Goal: Task Accomplishment & Management: Complete application form

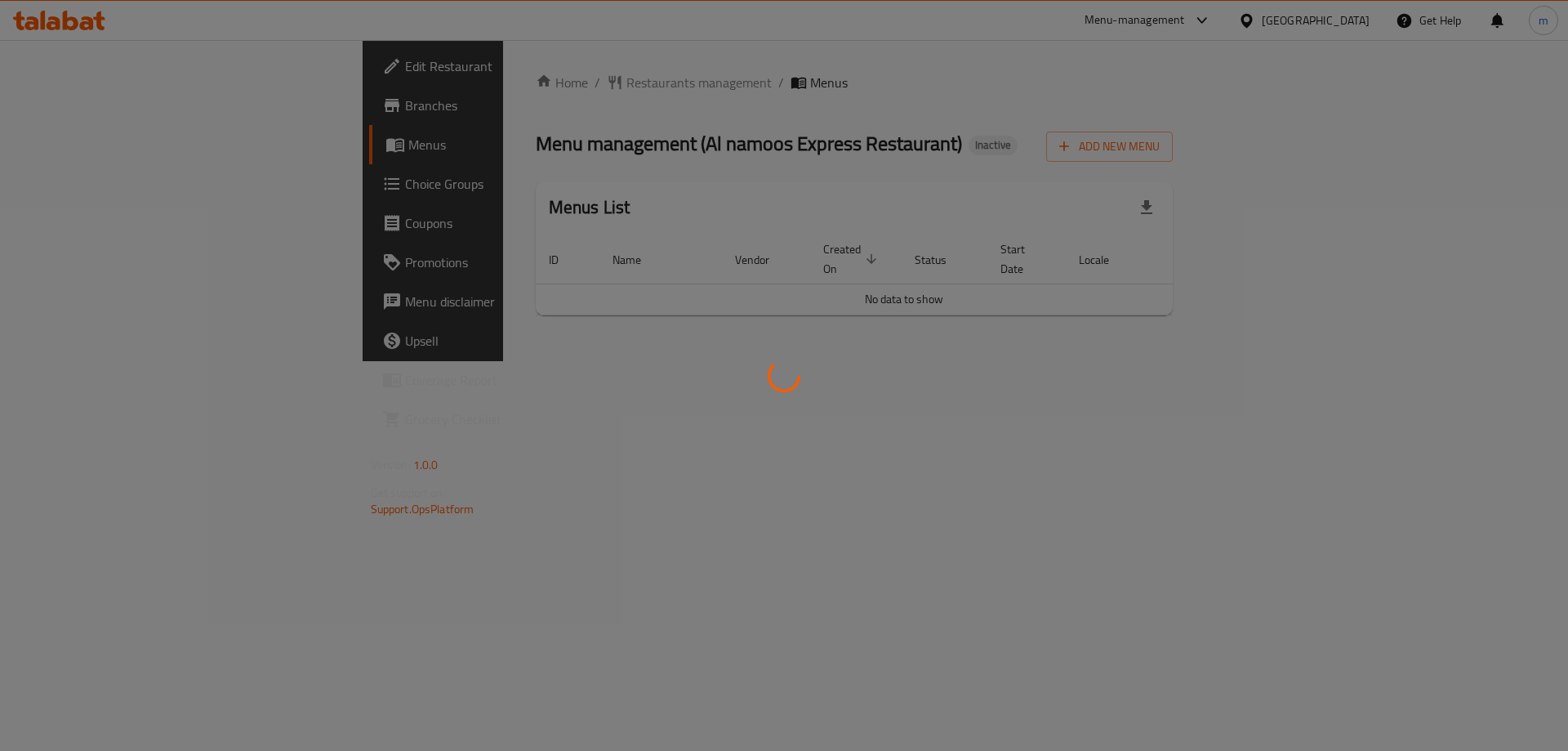
click at [569, 598] on div at bounding box center [784, 375] width 1568 height 751
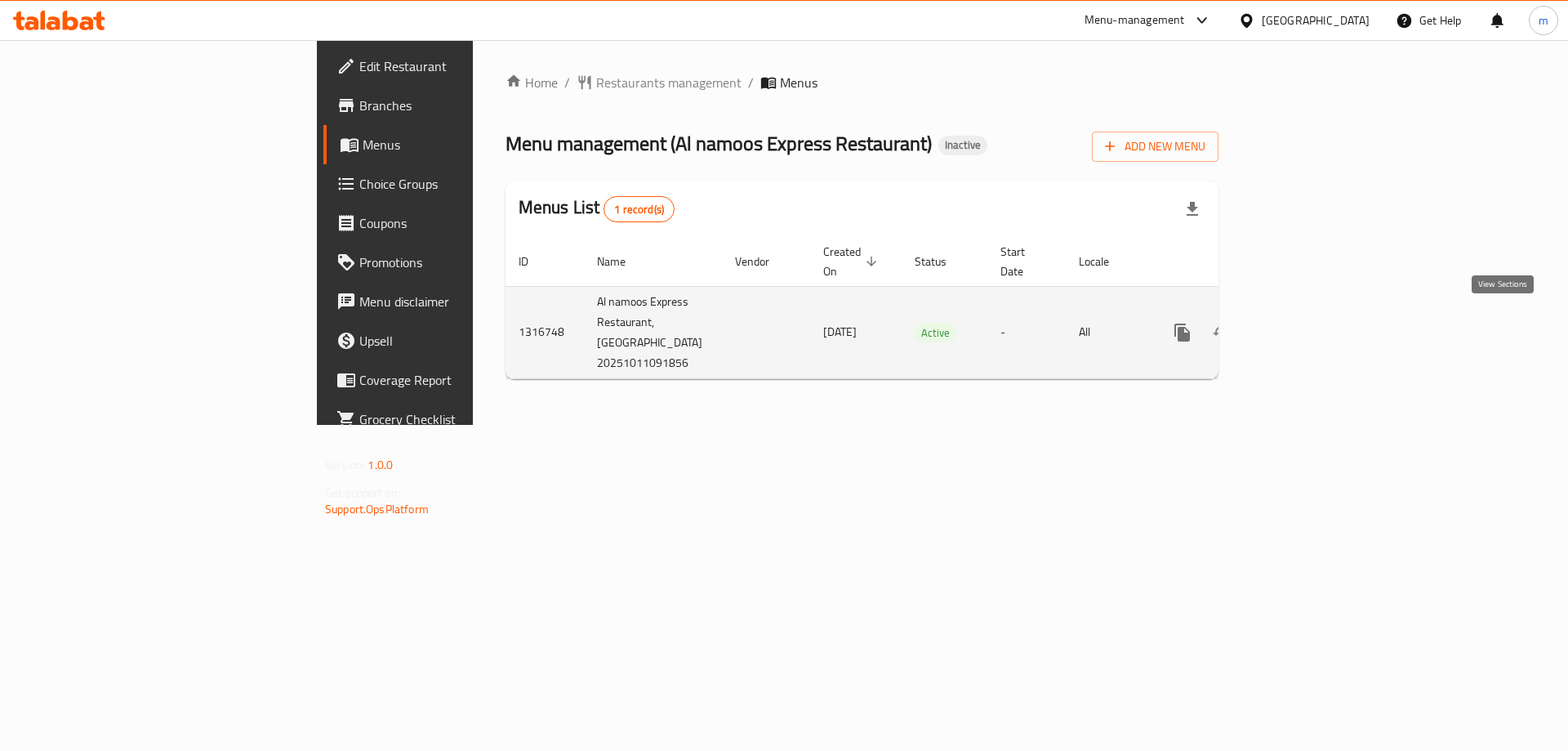
click at [1308, 325] on icon "enhanced table" at bounding box center [1300, 333] width 15 height 15
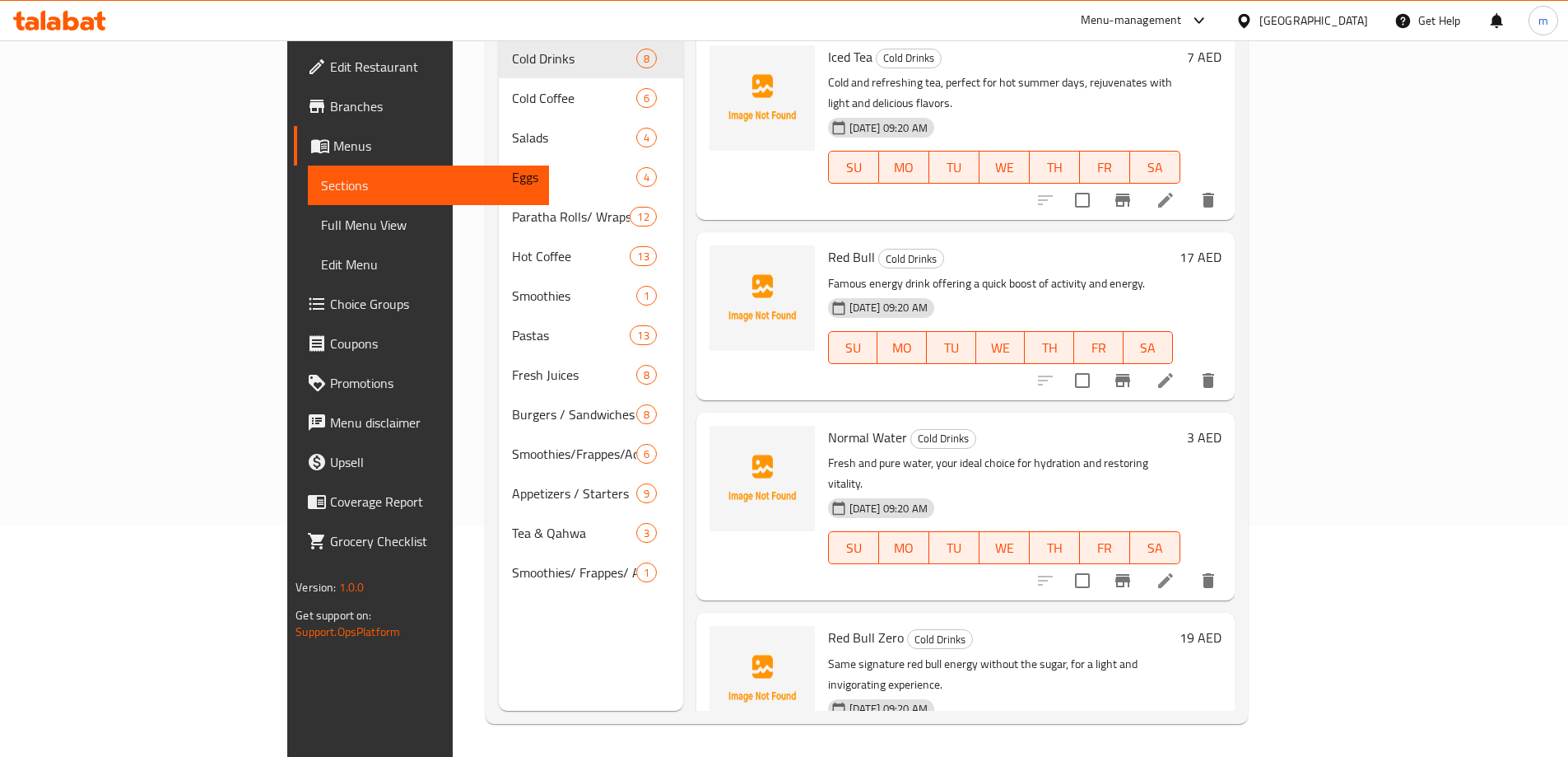
scroll to position [148, 0]
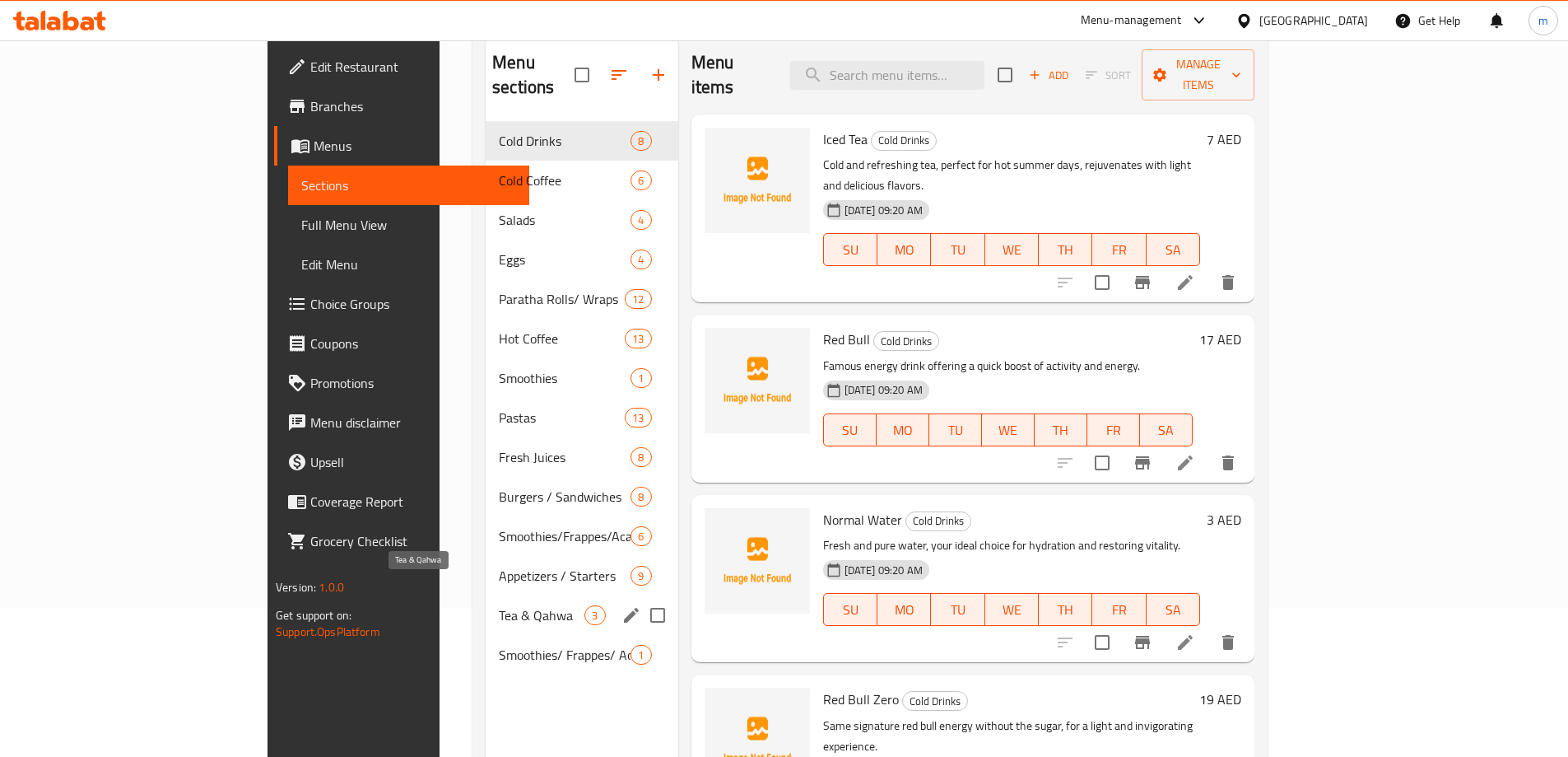
click at [499, 605] on span "Tea & Qahwa" at bounding box center [542, 615] width 86 height 20
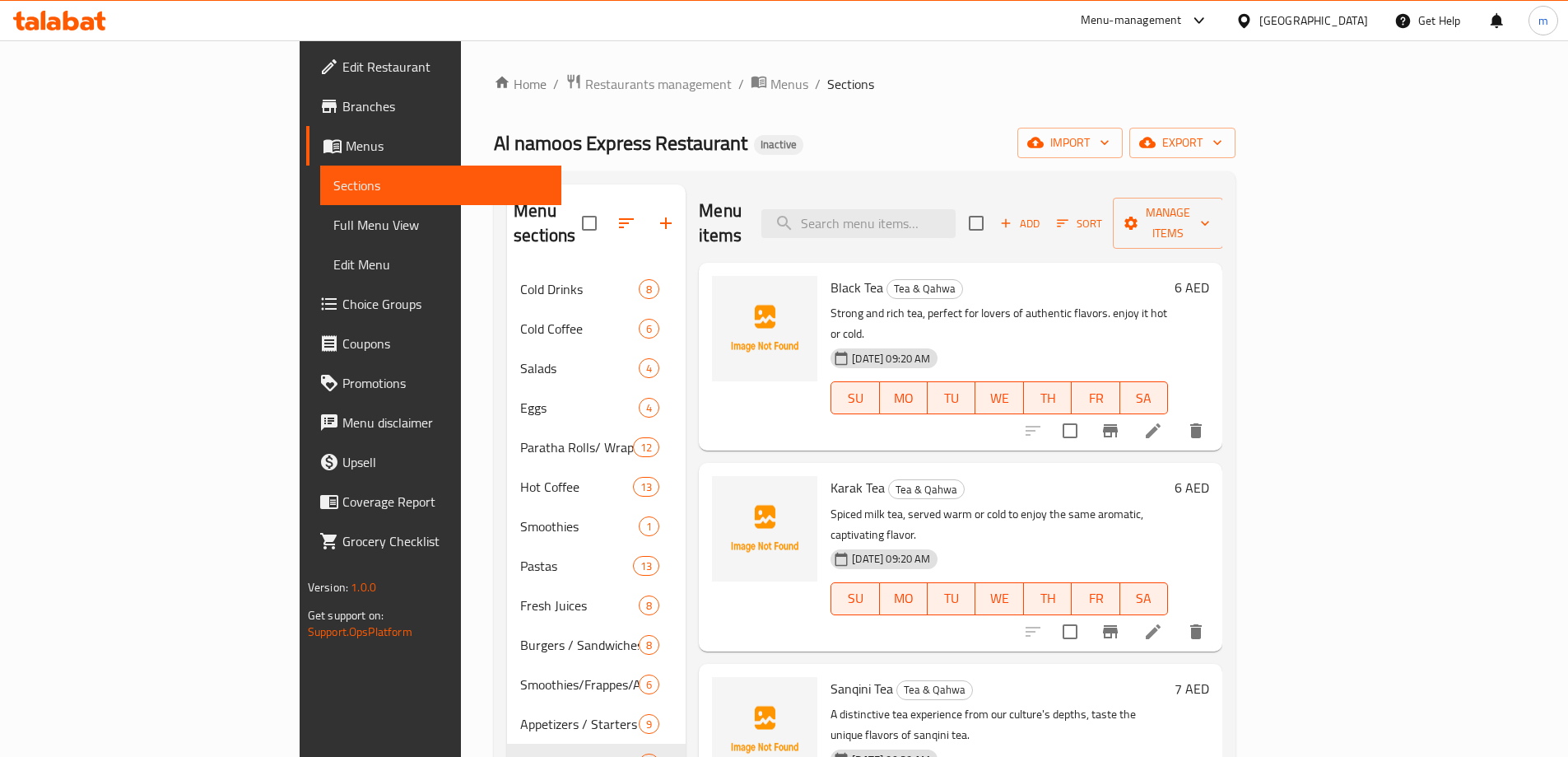
click at [345, 153] on span "Menus" at bounding box center [447, 145] width 203 height 20
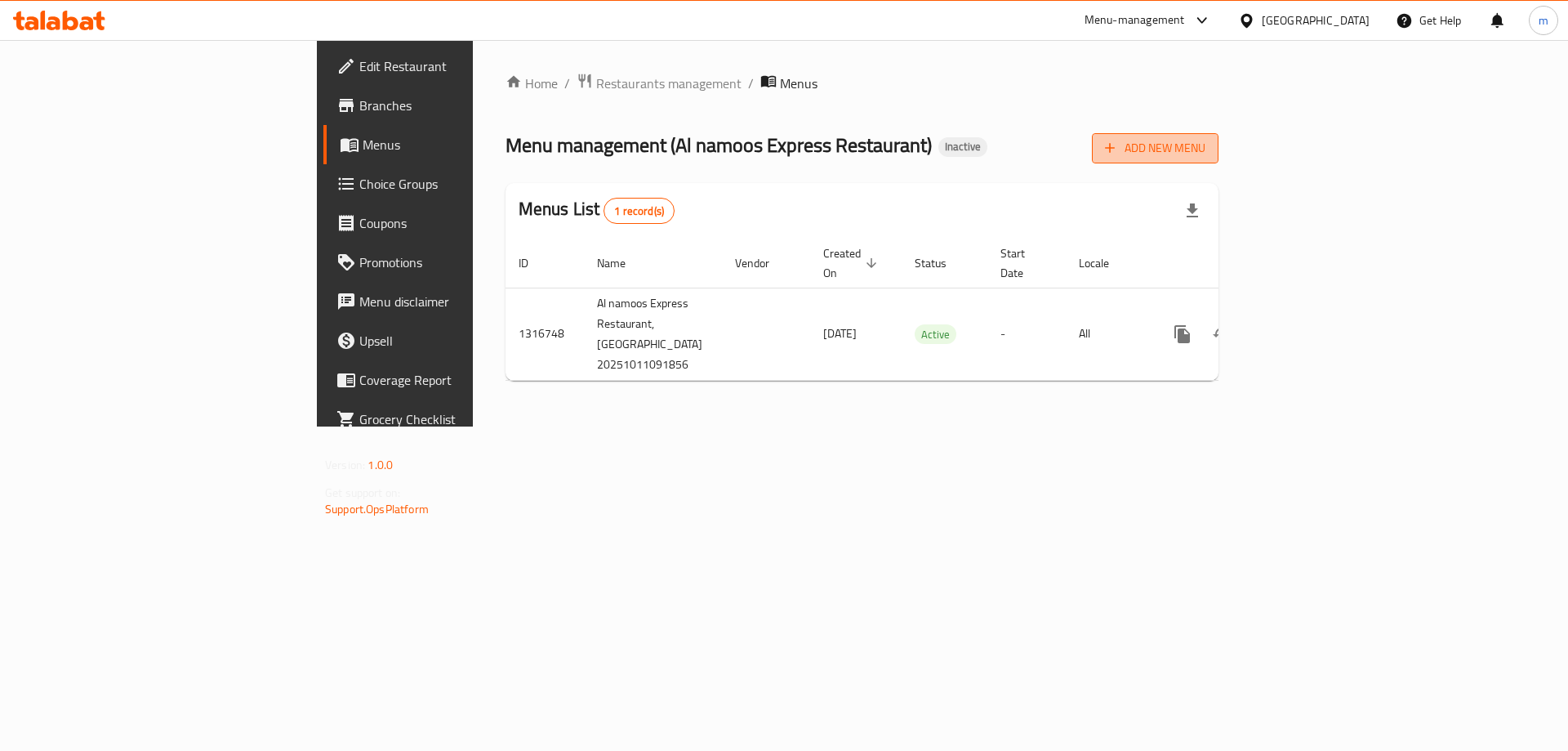
click at [1205, 157] on span "Add New Menu" at bounding box center [1154, 148] width 101 height 20
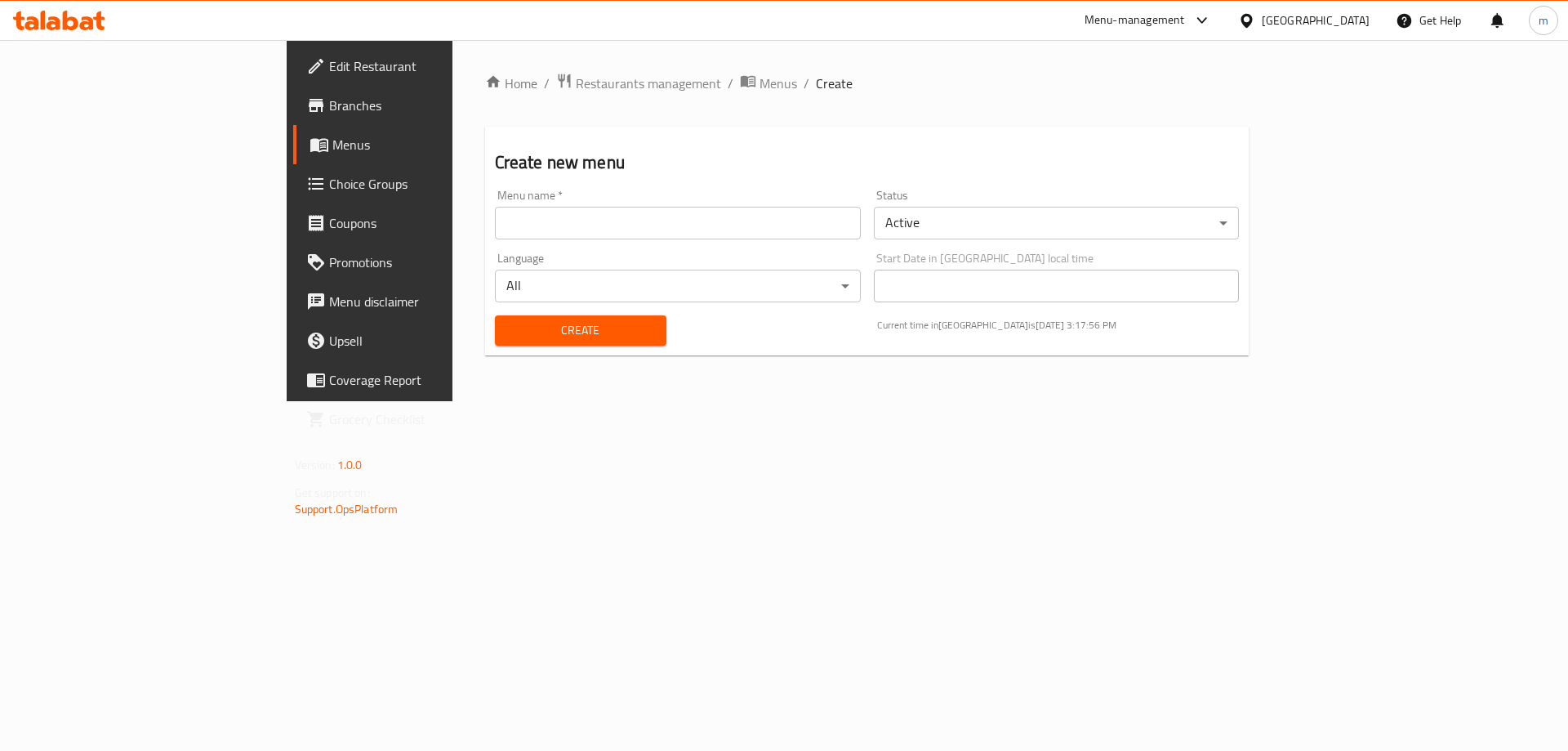
click at [809, 223] on input "text" at bounding box center [678, 223] width 366 height 32
type input "1"
drag, startPoint x: 377, startPoint y: 224, endPoint x: 334, endPoint y: 228, distance: 43.2
click at [495, 228] on input "[DATE]" at bounding box center [678, 223] width 366 height 32
click at [495, 226] on input "[DATE]" at bounding box center [678, 223] width 366 height 32
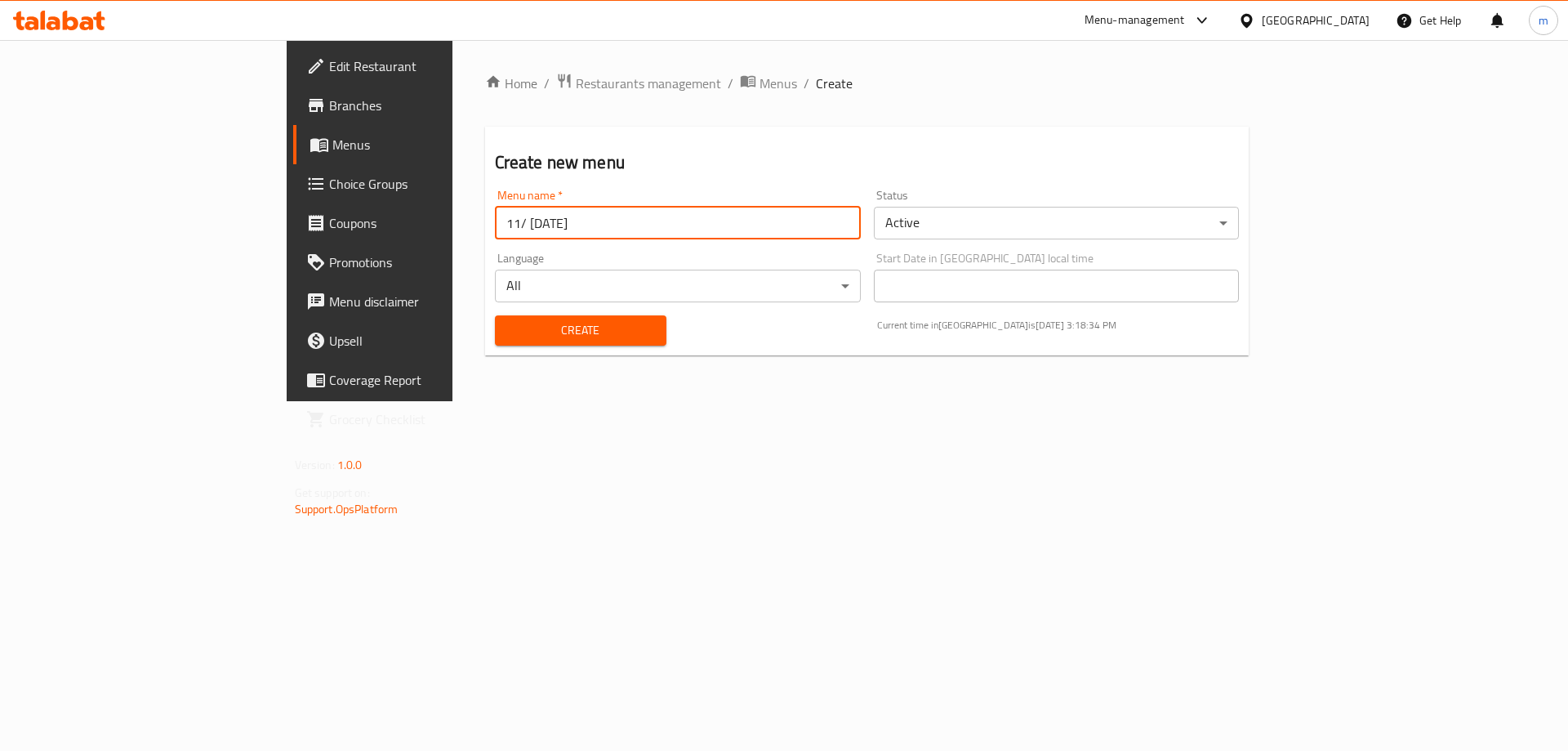
click at [495, 229] on input "11/ [DATE]" at bounding box center [678, 223] width 366 height 32
drag, startPoint x: 441, startPoint y: 212, endPoint x: 274, endPoint y: 212, distance: 167.0
click at [452, 212] on div "Home / Restaurants management / Menus / Create Create new menu Menu name   * [D…" at bounding box center [867, 220] width 829 height 361
click at [495, 225] on input "[DATE]" at bounding box center [678, 223] width 366 height 32
click at [495, 224] on input "October /2025" at bounding box center [678, 223] width 366 height 32
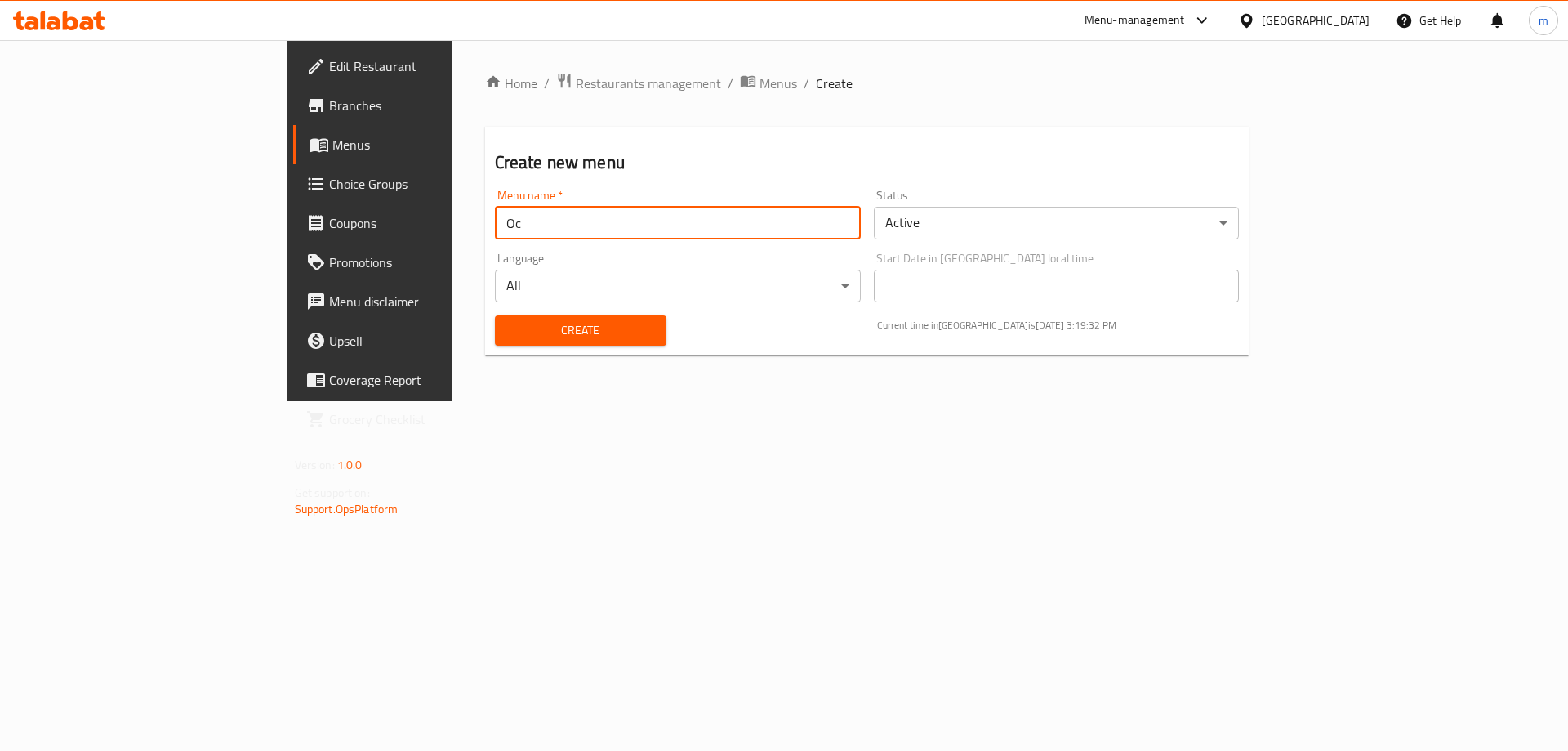
type input "O"
type input "3"
type input ""[DATE]""
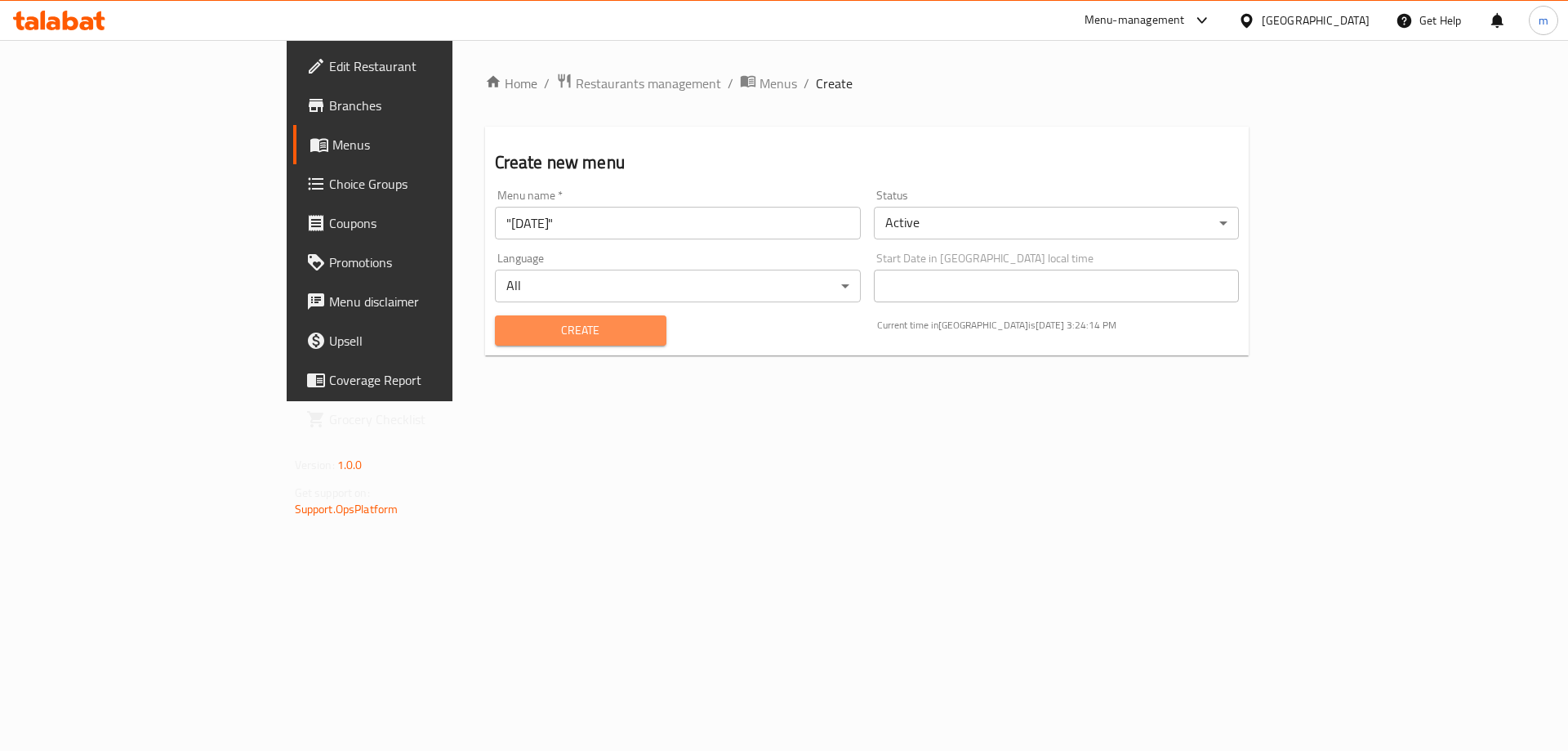
click at [508, 326] on span "Create" at bounding box center [580, 331] width 145 height 20
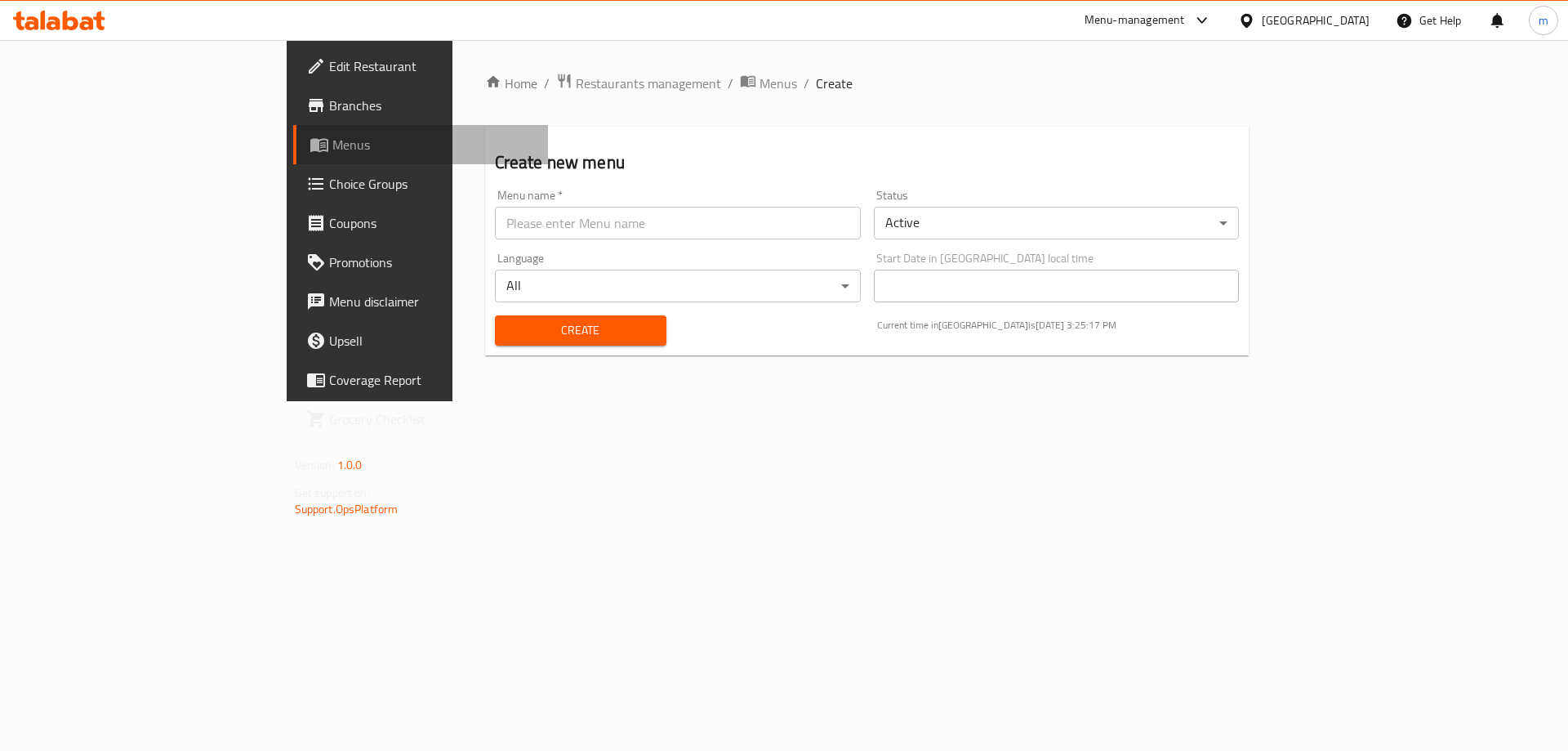
click at [332, 136] on span "Menus" at bounding box center [434, 144] width 203 height 19
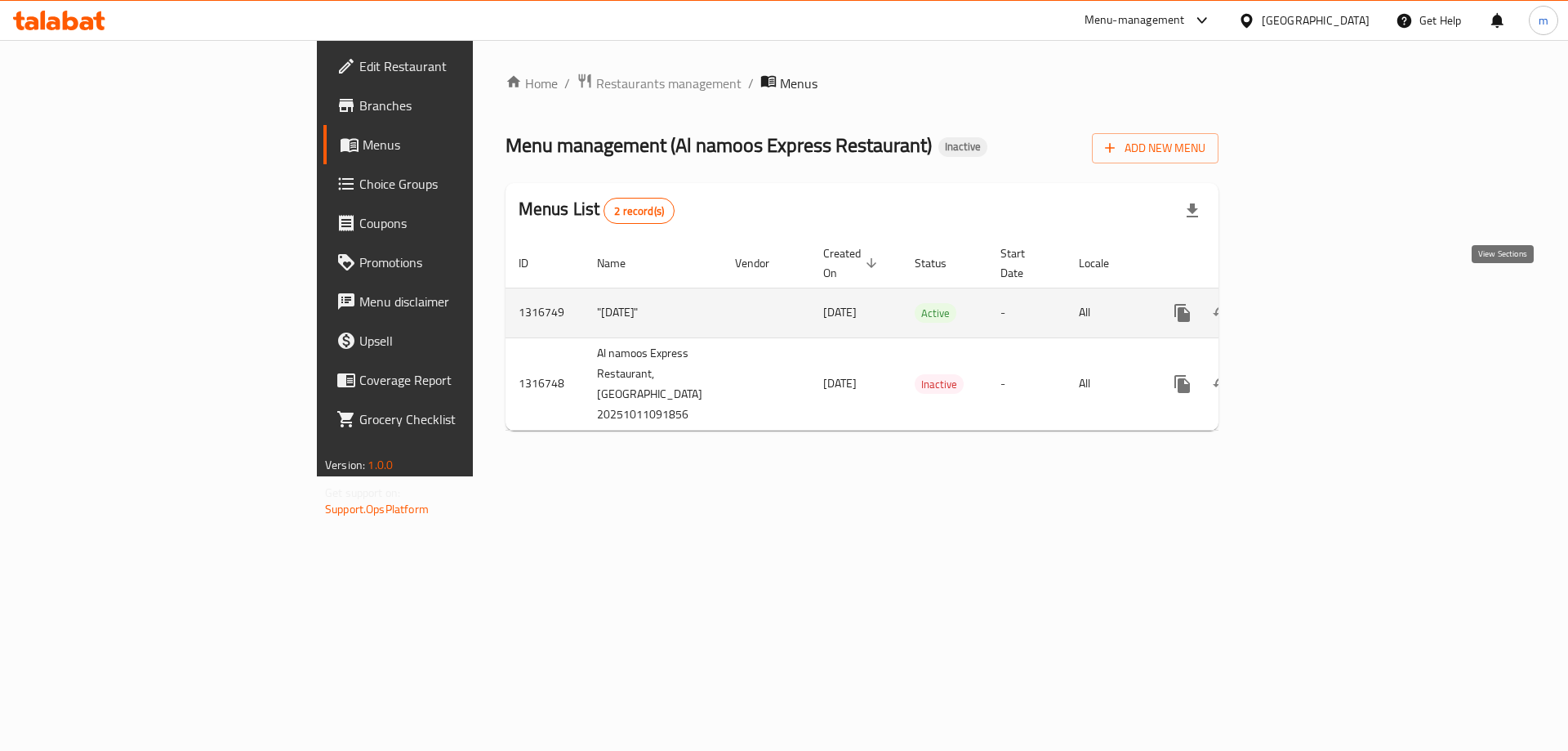
click at [1309, 303] on icon "enhanced table" at bounding box center [1299, 312] width 19 height 19
